Goal: Book appointment/travel/reservation

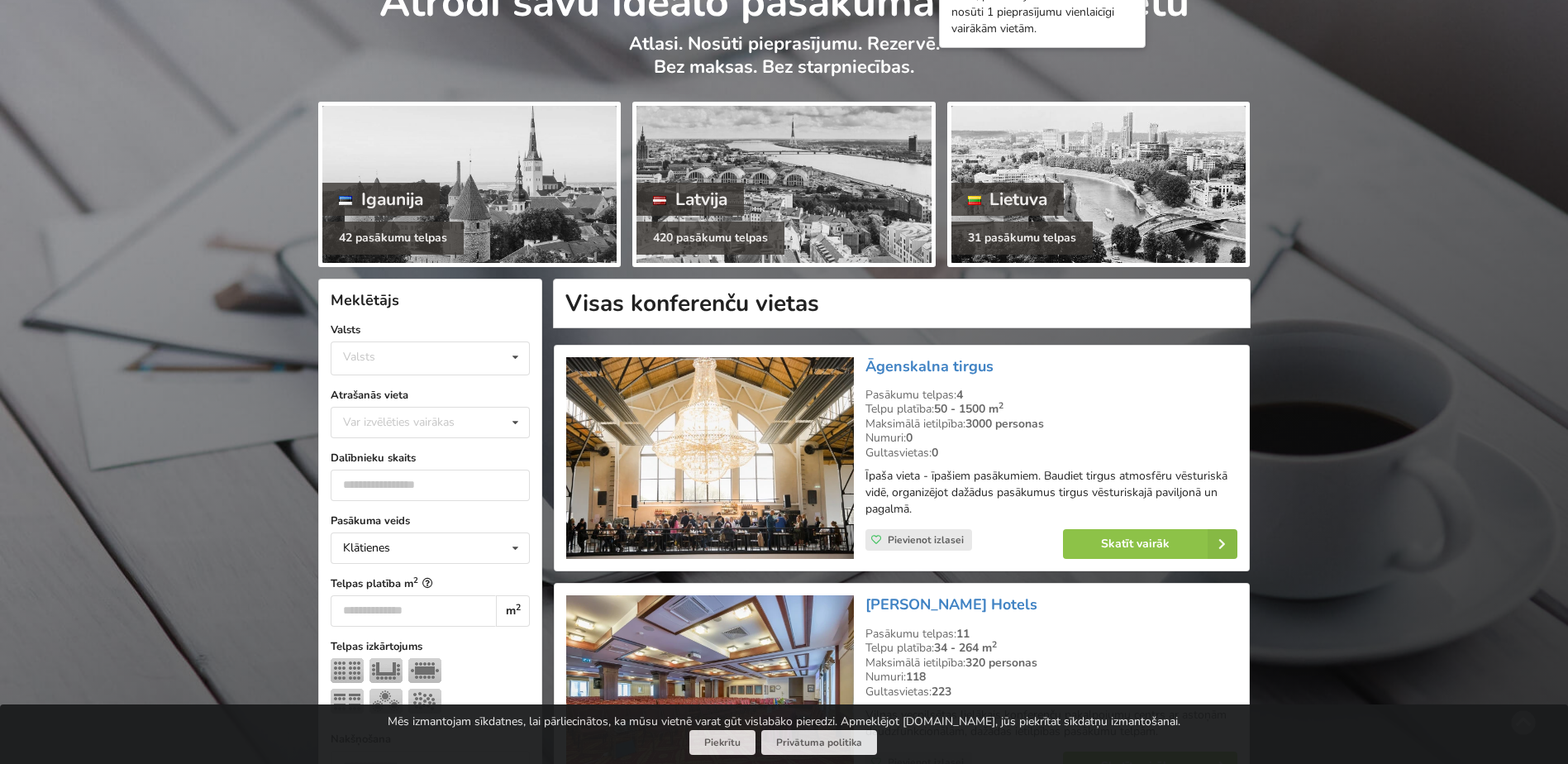
scroll to position [166, 0]
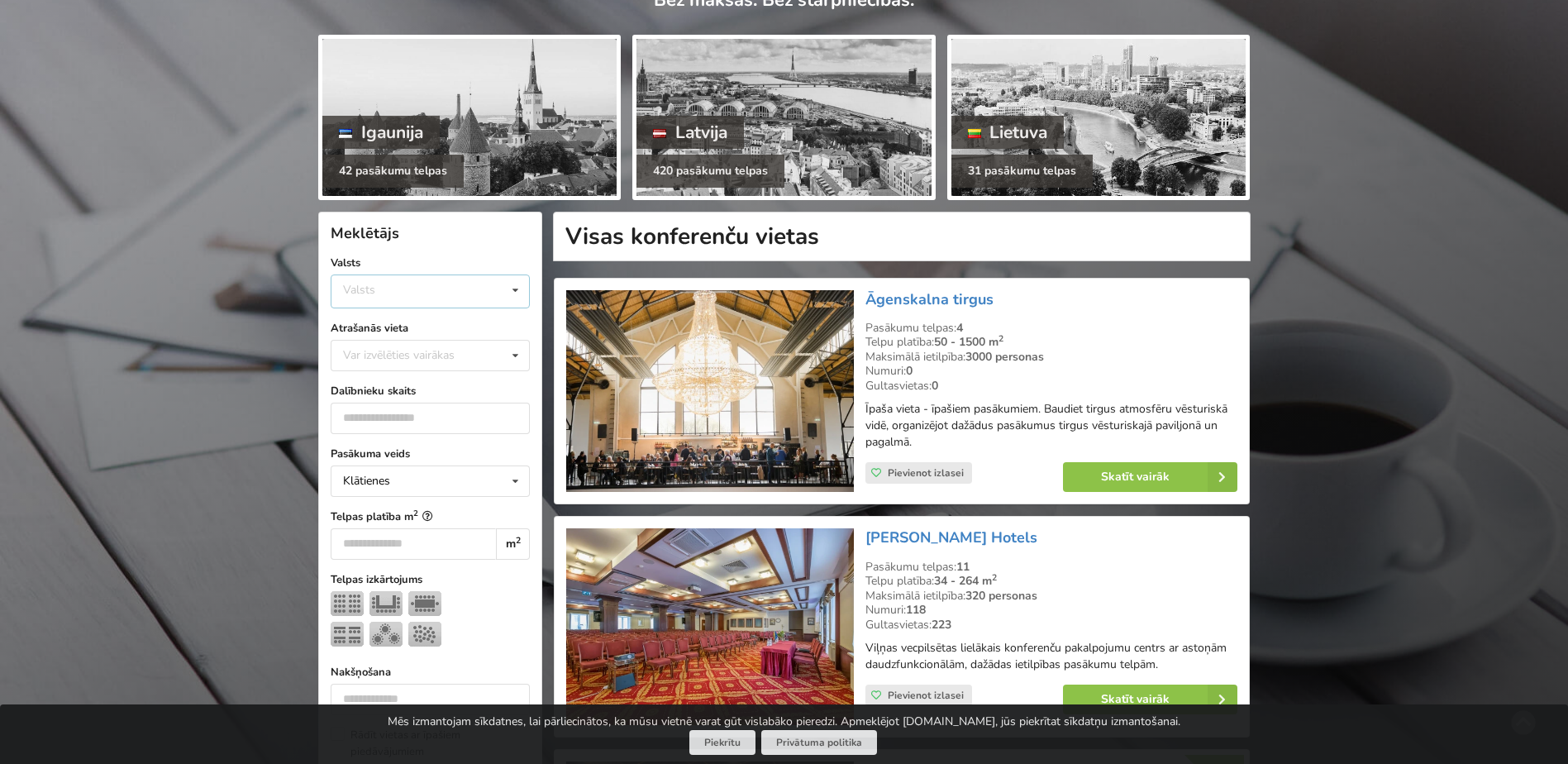
click at [461, 277] on div "Valsts Igaunija [GEOGRAPHIC_DATA] Lietuva" at bounding box center [430, 291] width 199 height 34
click at [407, 362] on div "Latvija" at bounding box center [430, 353] width 198 height 30
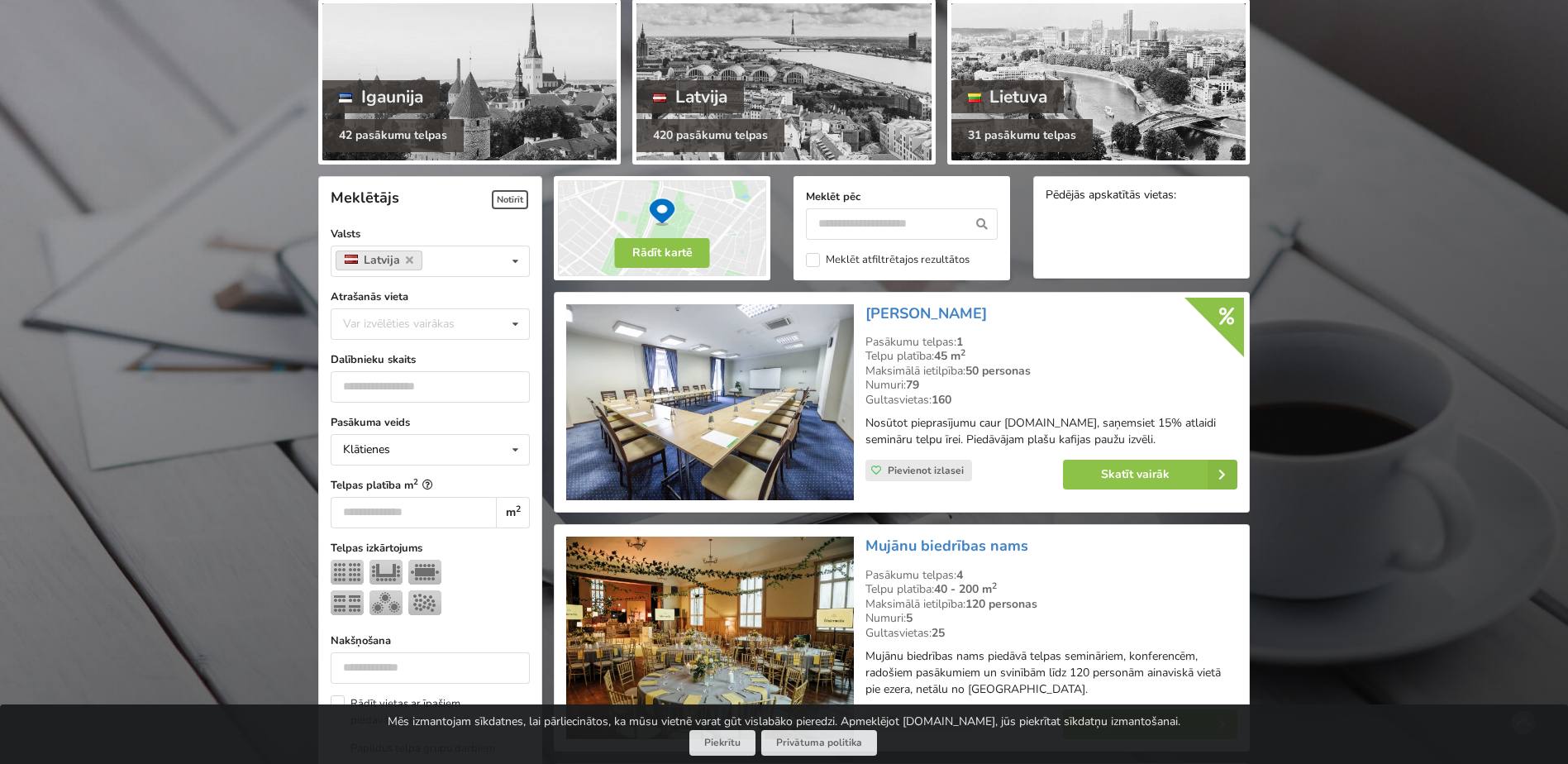
scroll to position [248, 0]
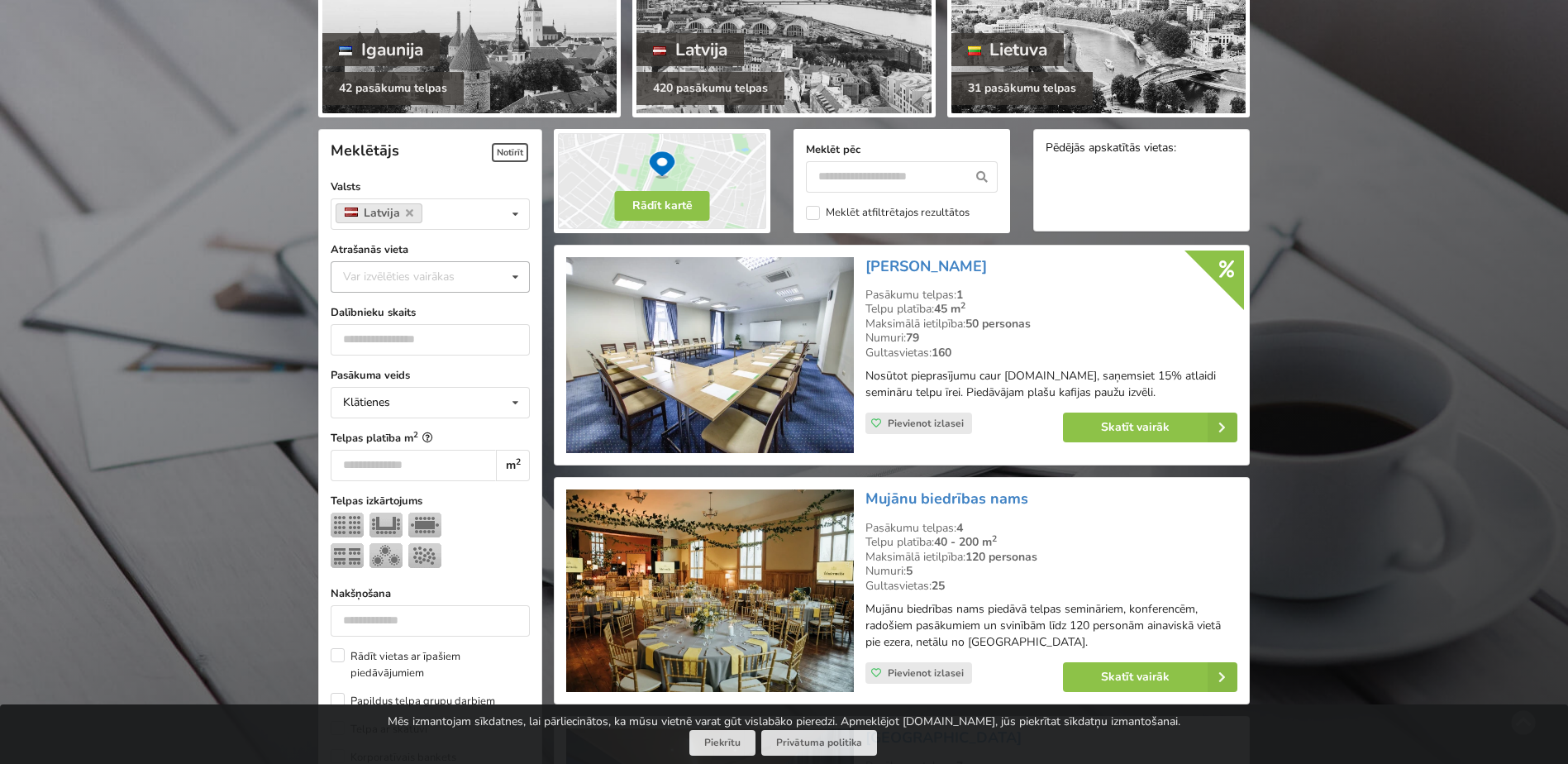
click at [411, 277] on div "Var izvēlēties vairākas" at bounding box center [415, 277] width 153 height 19
click at [410, 379] on div "Pierīga" at bounding box center [430, 385] width 198 height 30
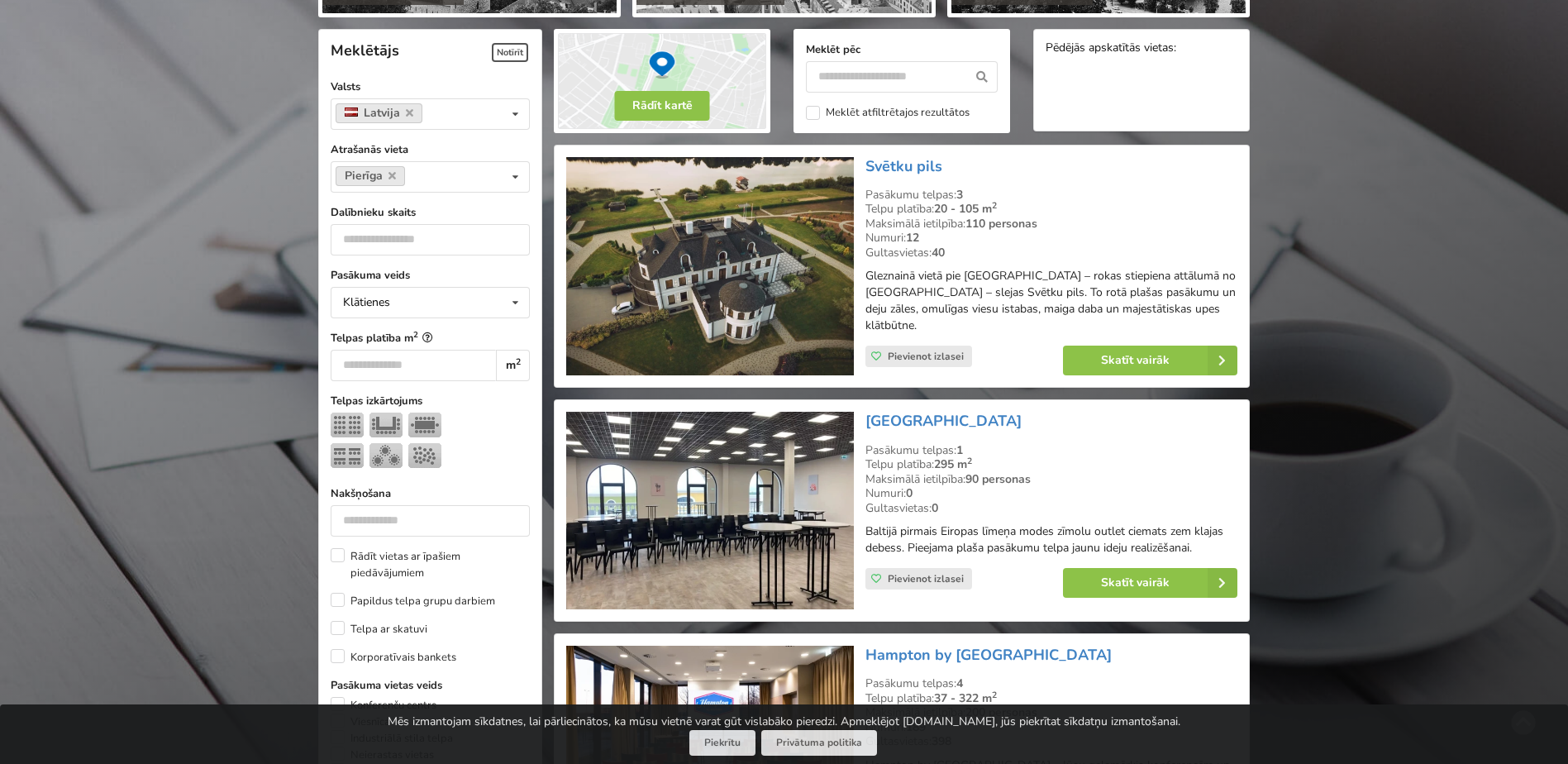
scroll to position [371, 0]
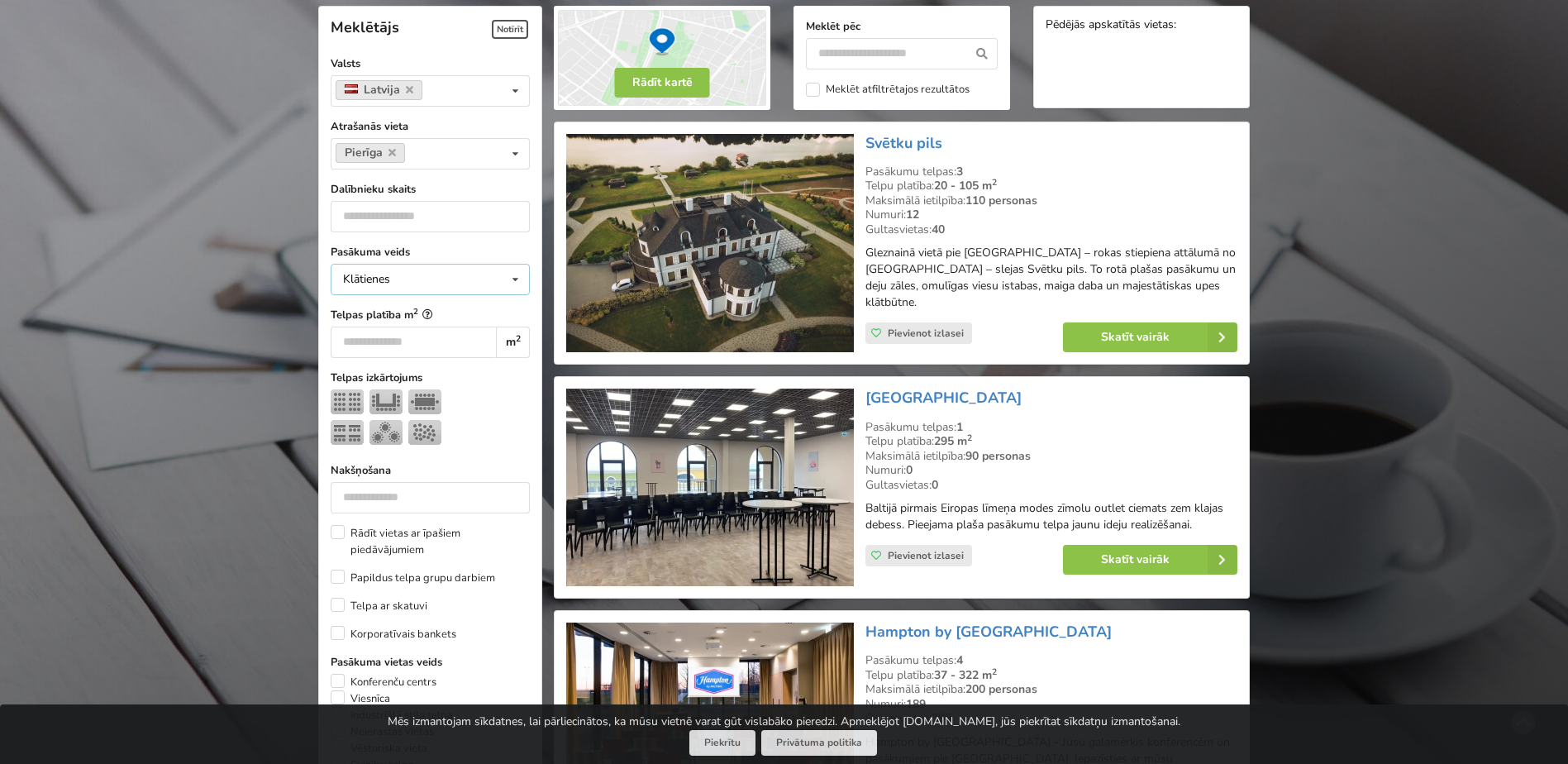
click at [430, 285] on div "Klātienes Klātienes Tiešsaistes Klātienes ar tiešraidi" at bounding box center [430, 279] width 199 height 31
click at [430, 218] on input "number" at bounding box center [430, 216] width 199 height 31
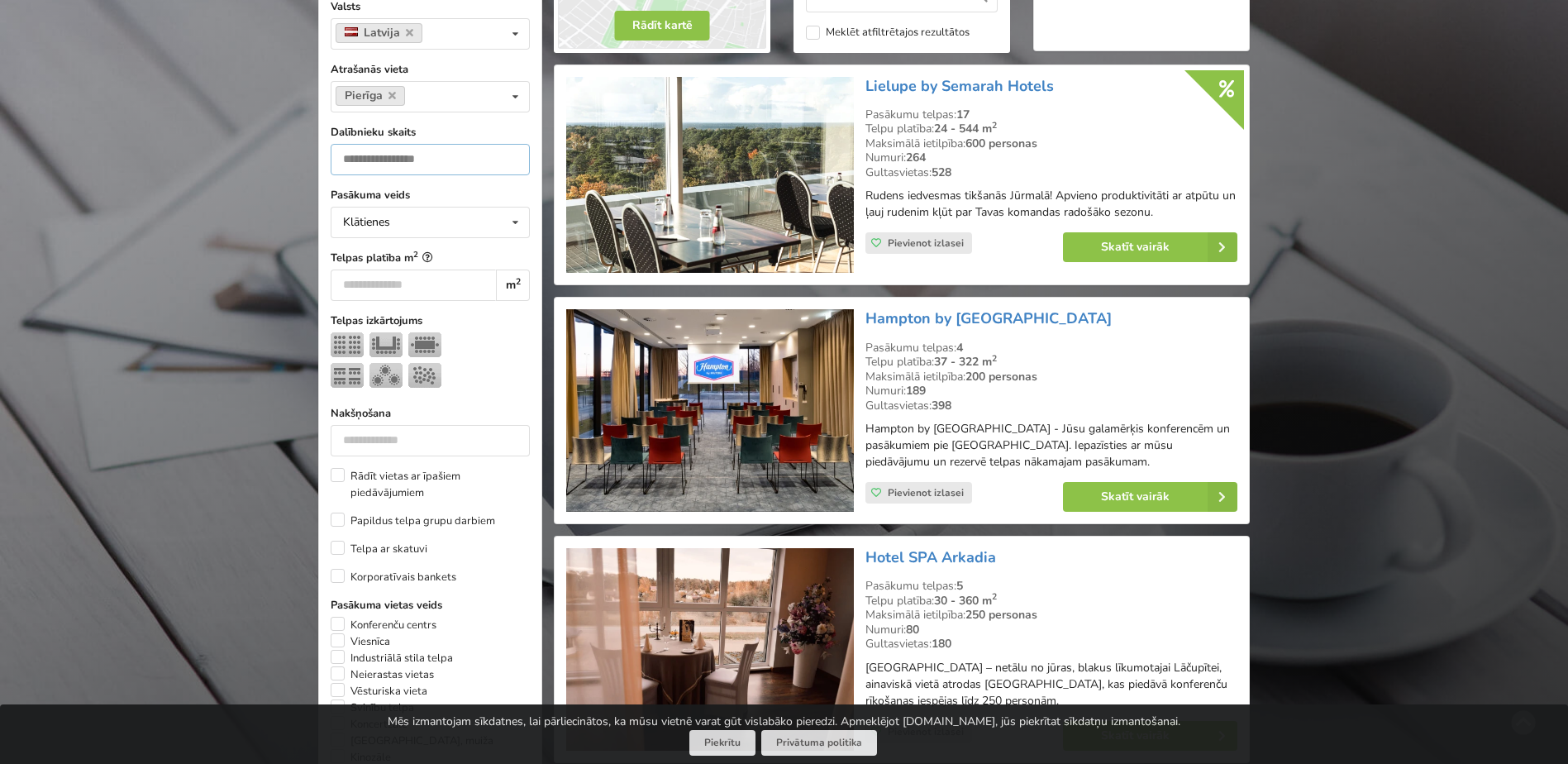
scroll to position [454, 0]
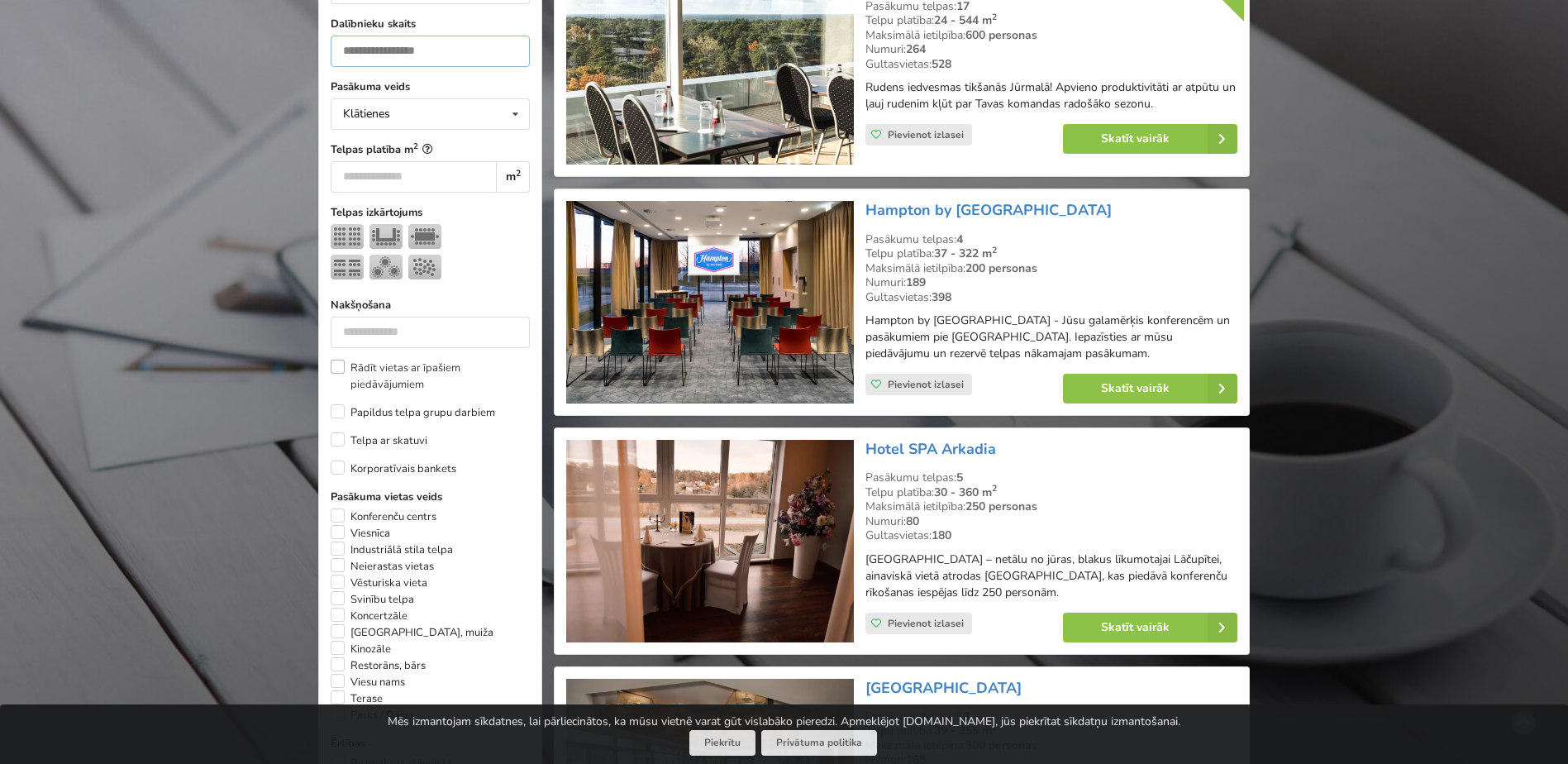
type input "***"
click at [398, 378] on label "Rādīt vietas ar īpašiem piedāvājumiem" at bounding box center [430, 376] width 199 height 33
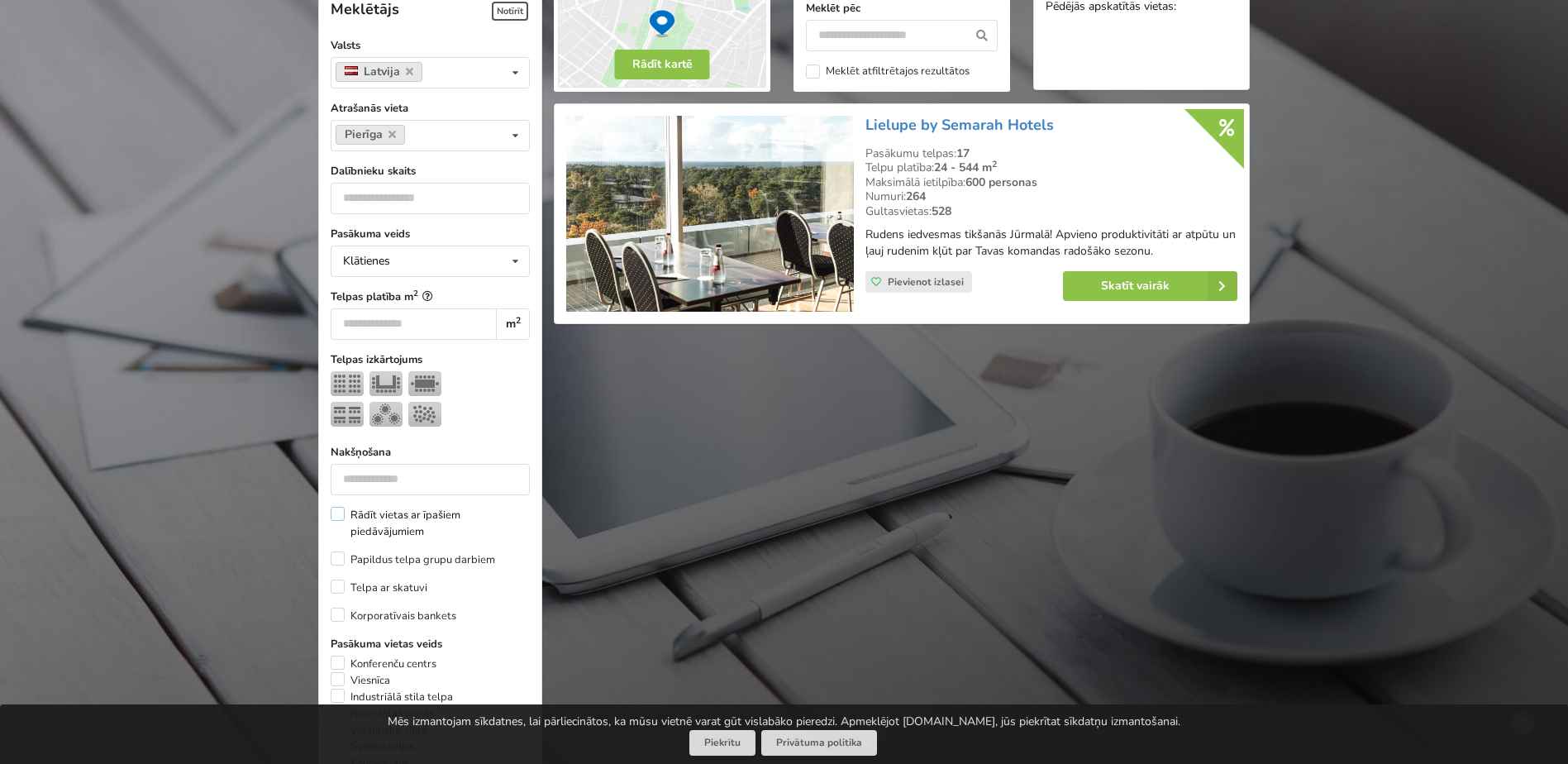
scroll to position [371, 0]
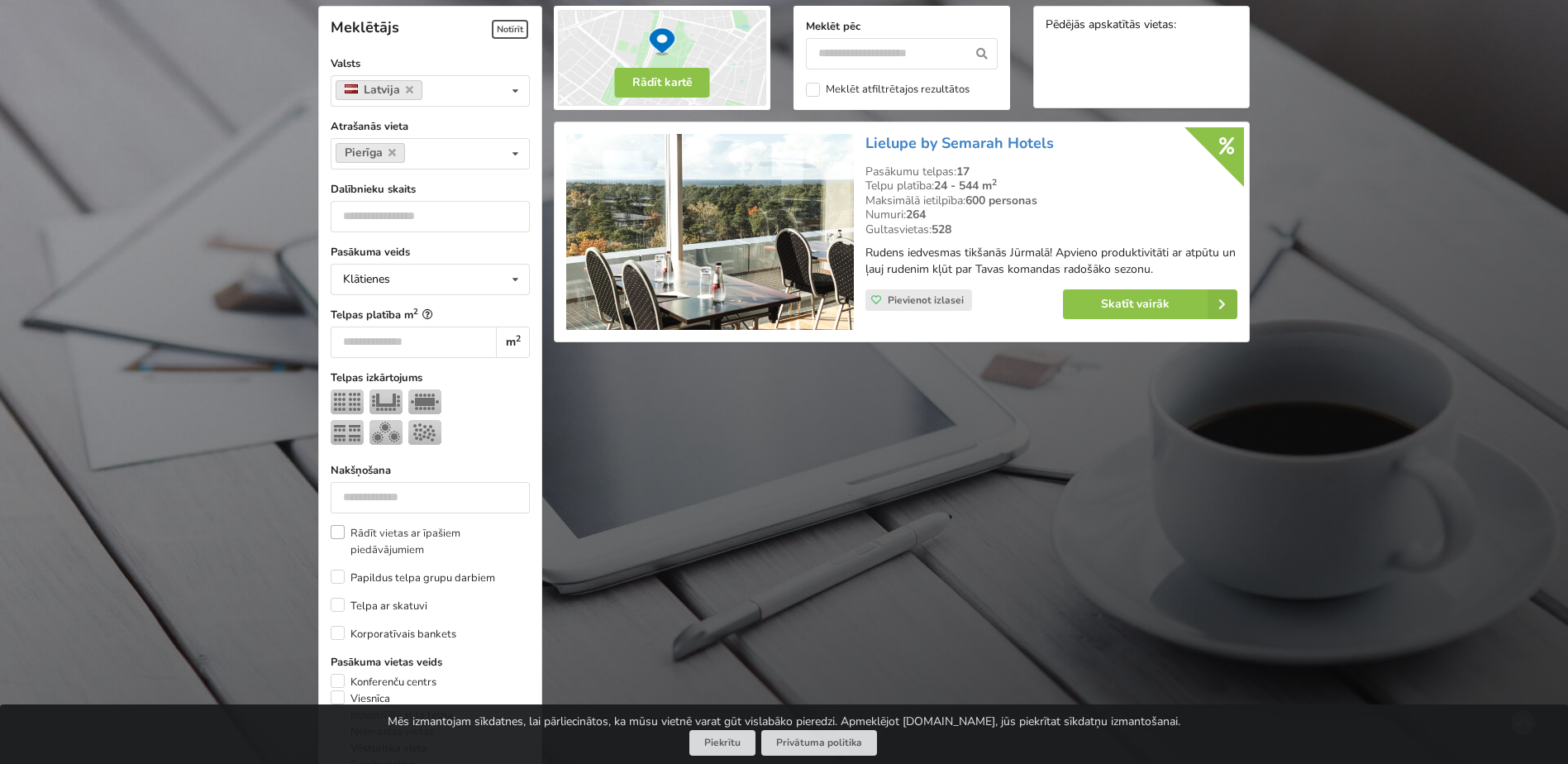
click at [341, 531] on label "Rādīt vietas ar īpašiem piedāvājumiem" at bounding box center [430, 542] width 199 height 33
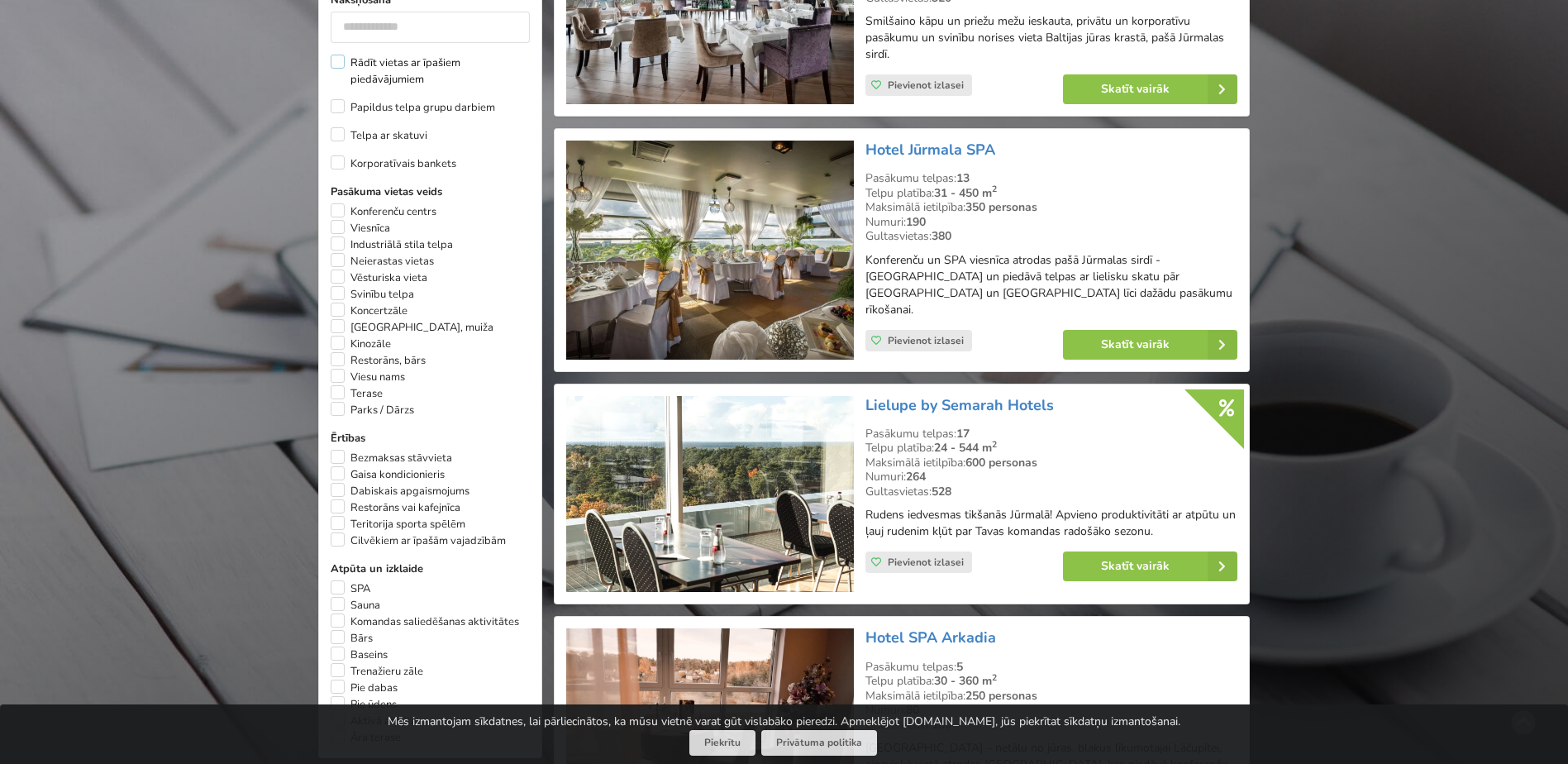
scroll to position [867, 0]
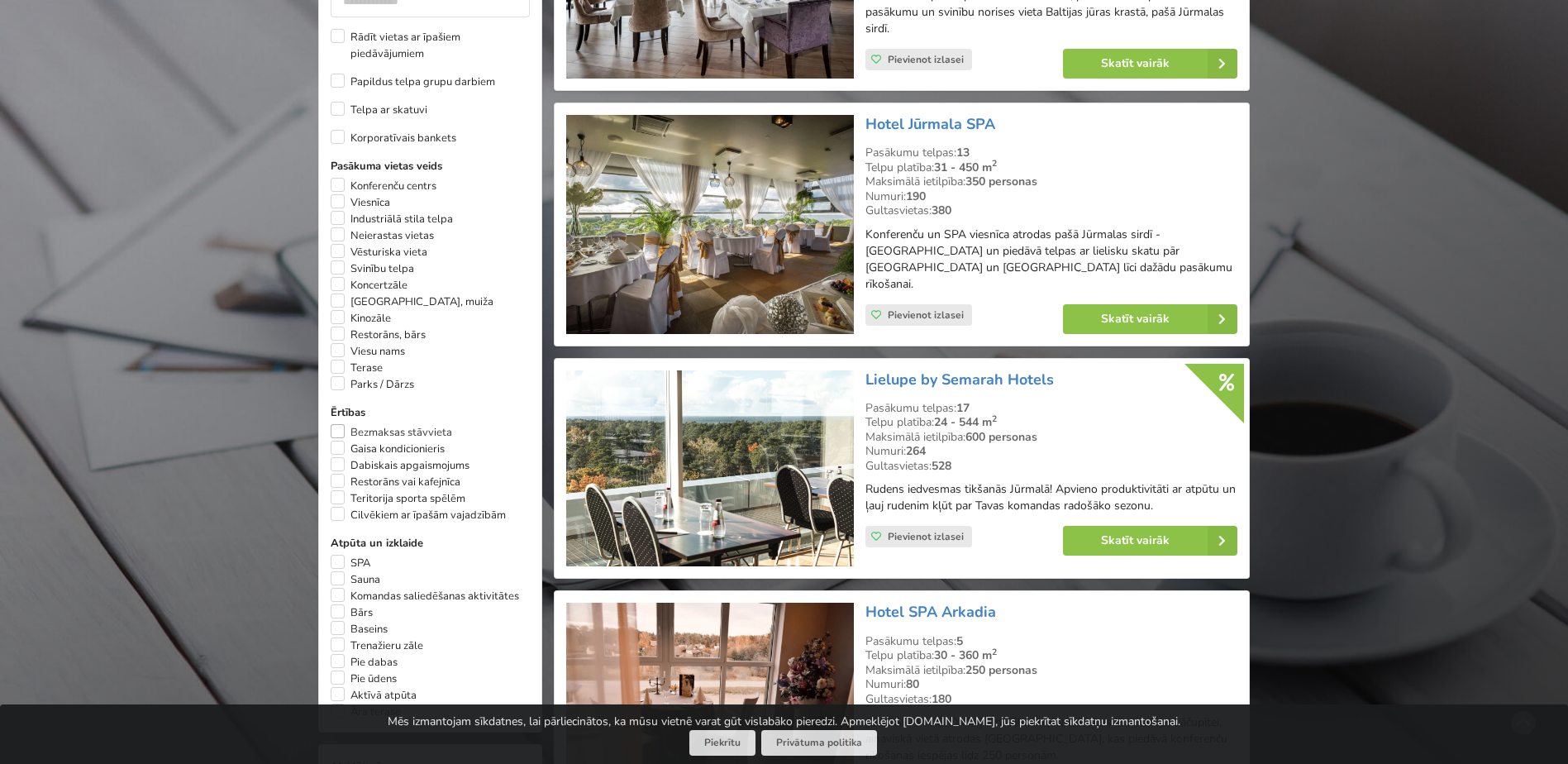
click at [396, 428] on label "Bezmaksas stāvvieta" at bounding box center [391, 432] width 122 height 16
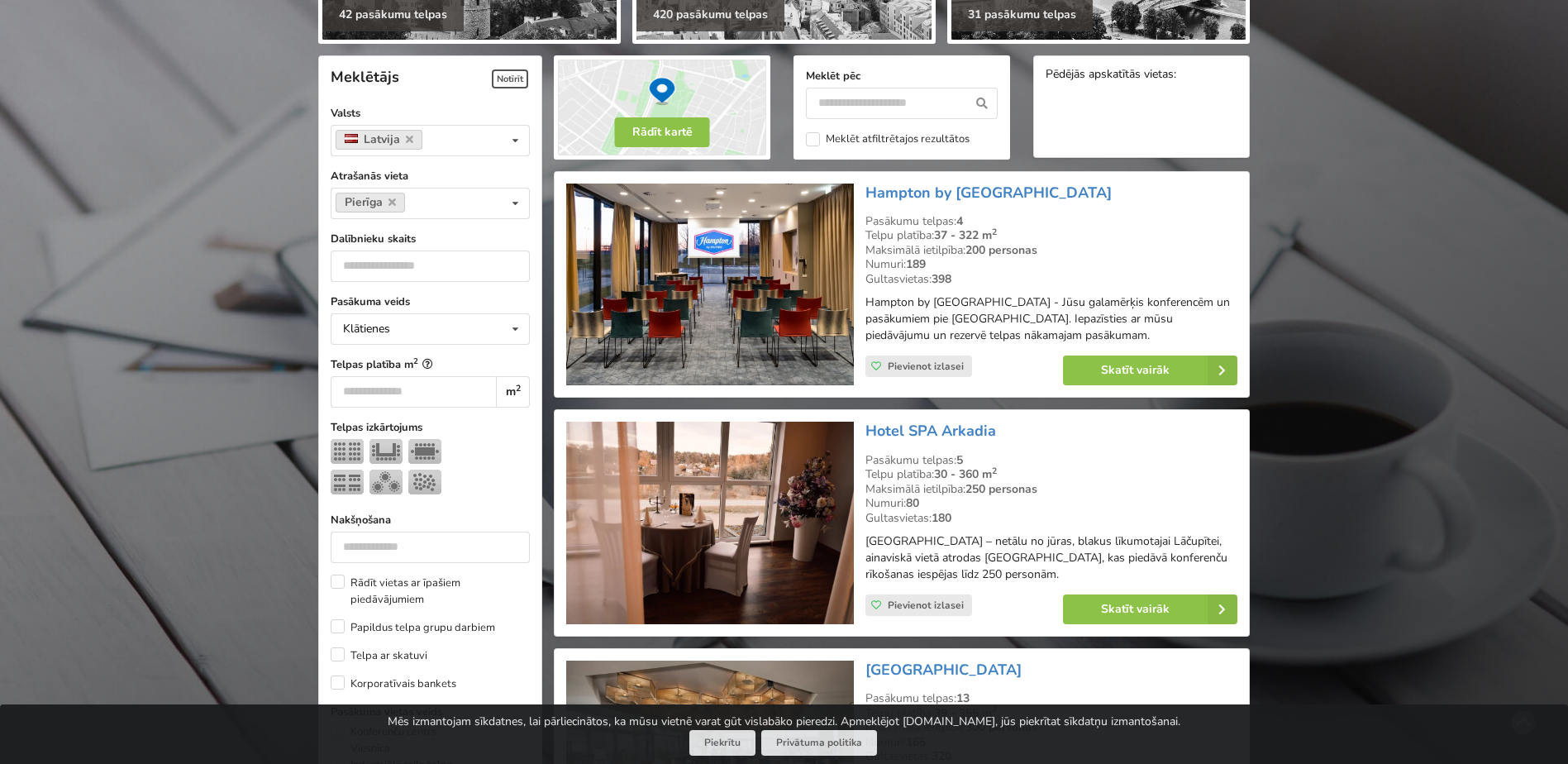
scroll to position [288, 0]
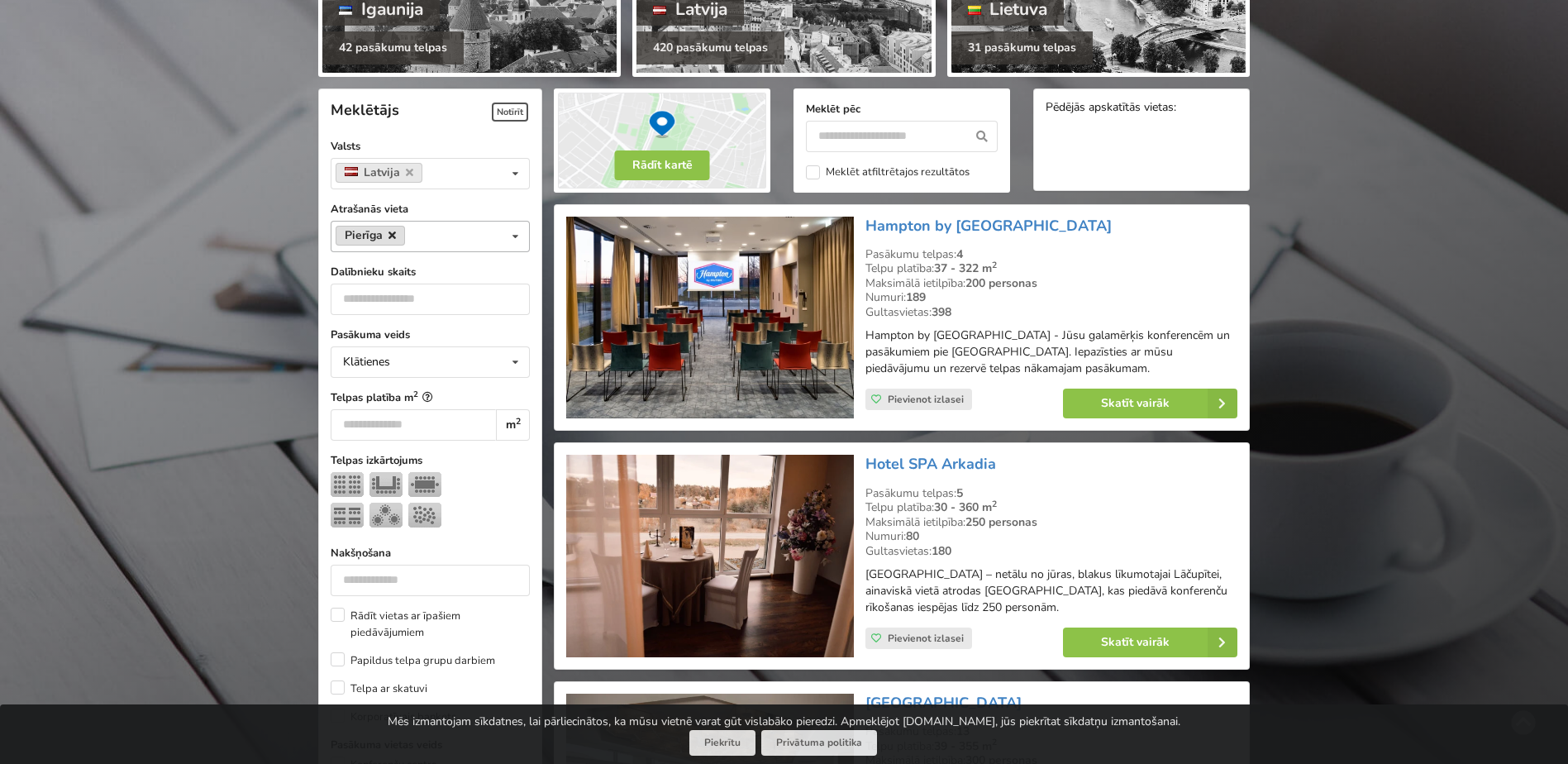
click at [391, 238] on icon at bounding box center [392, 235] width 8 height 10
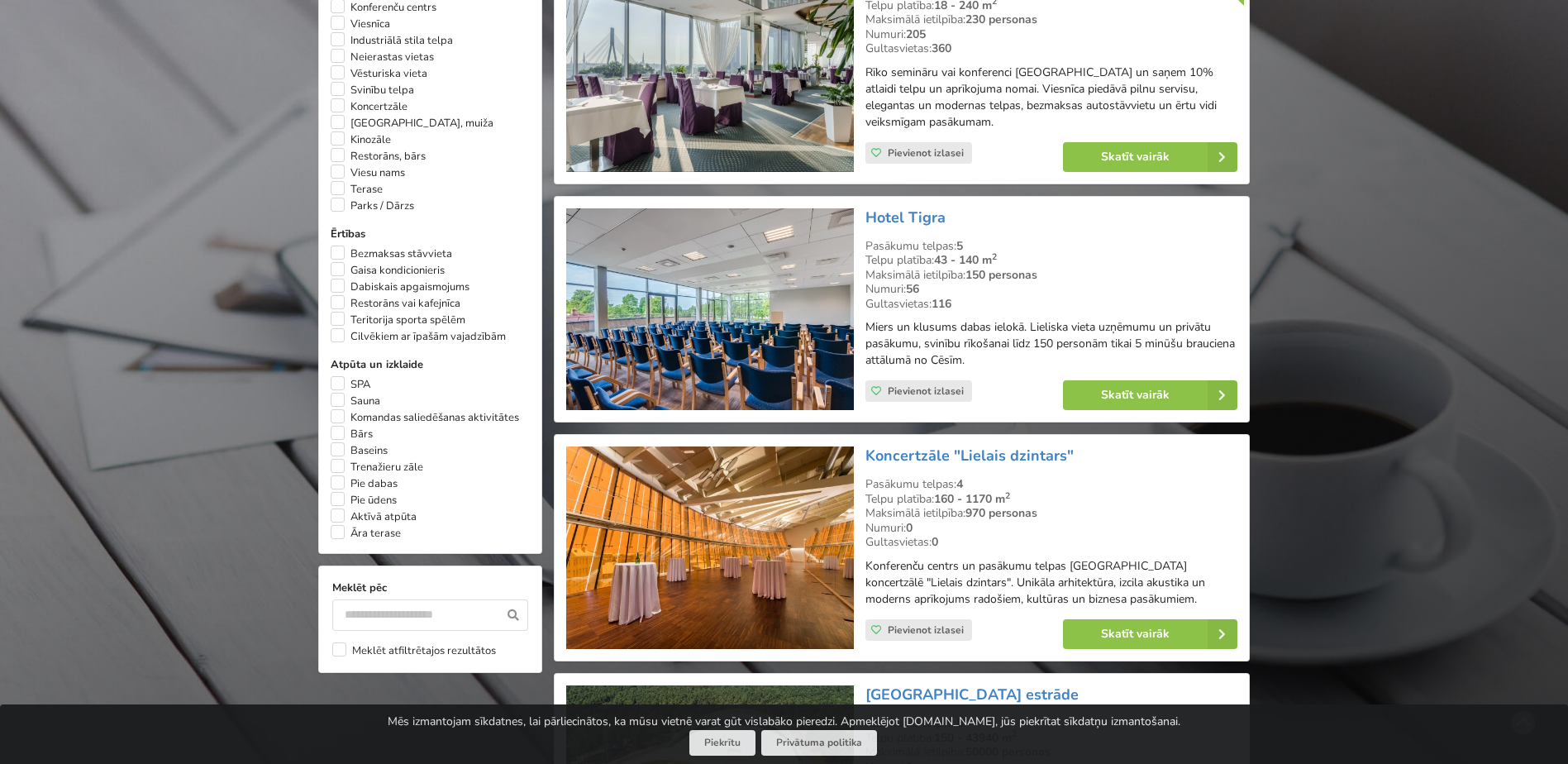
scroll to position [1032, 0]
